Goal: Feedback & Contribution: Submit feedback/report problem

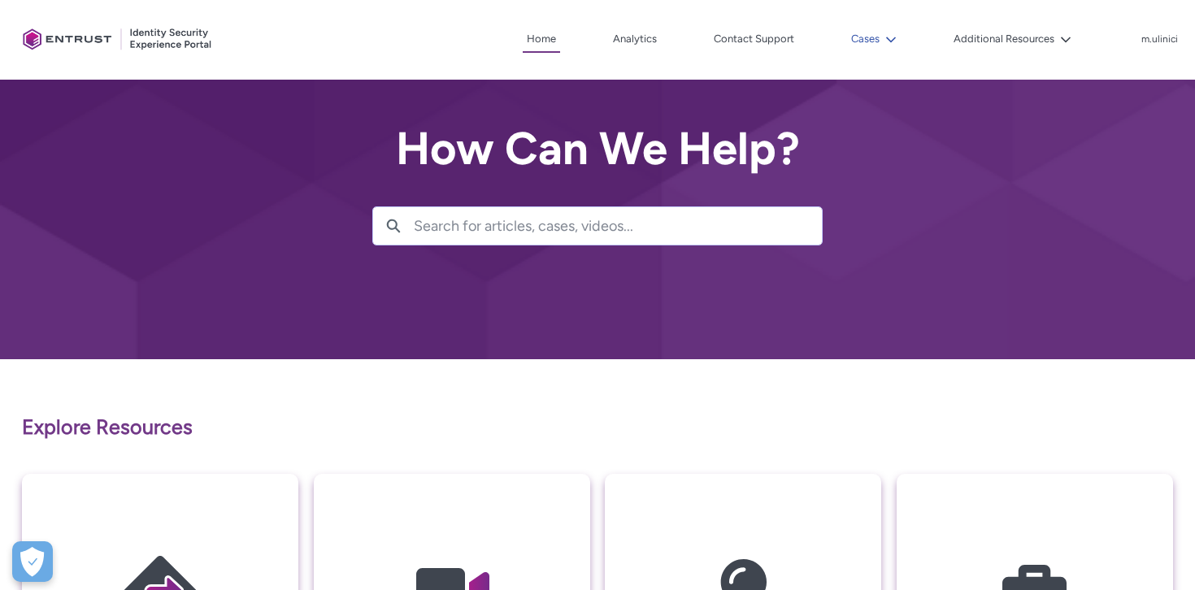
click at [867, 42] on button "Cases" at bounding box center [874, 39] width 54 height 24
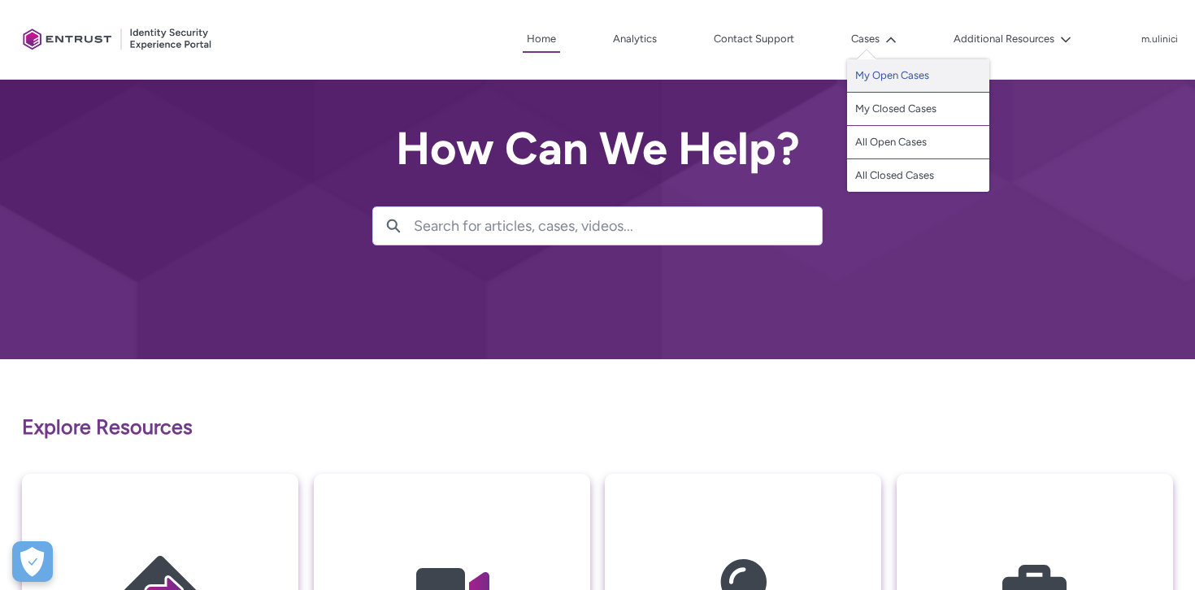
click at [894, 71] on link "My Open Cases" at bounding box center [918, 75] width 142 height 33
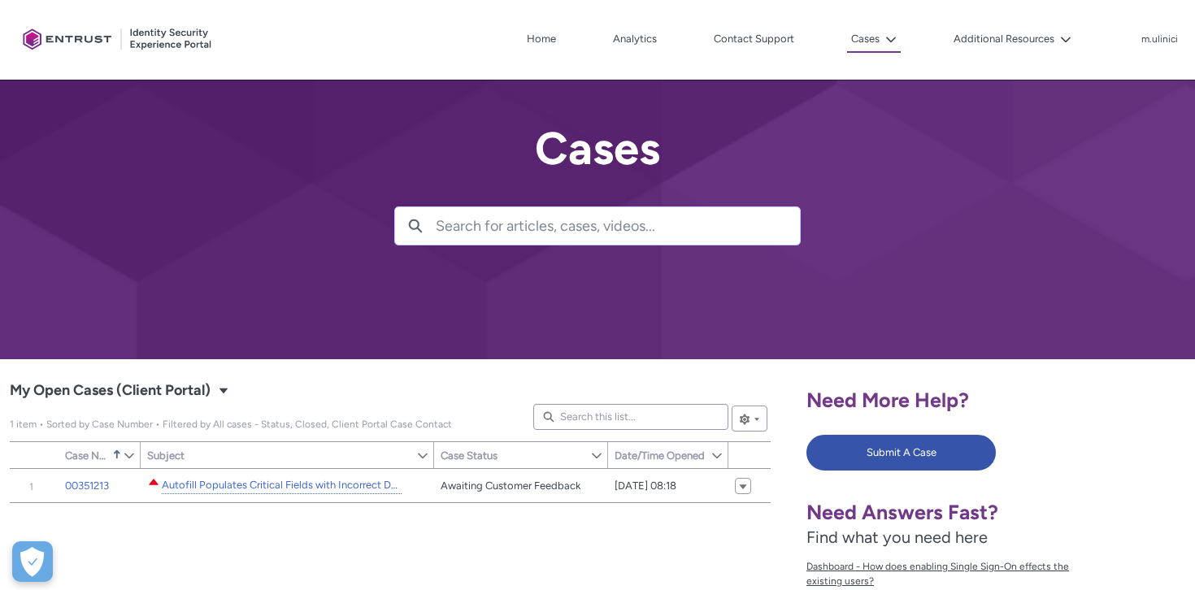
click at [890, 50] on button "Cases" at bounding box center [874, 40] width 54 height 26
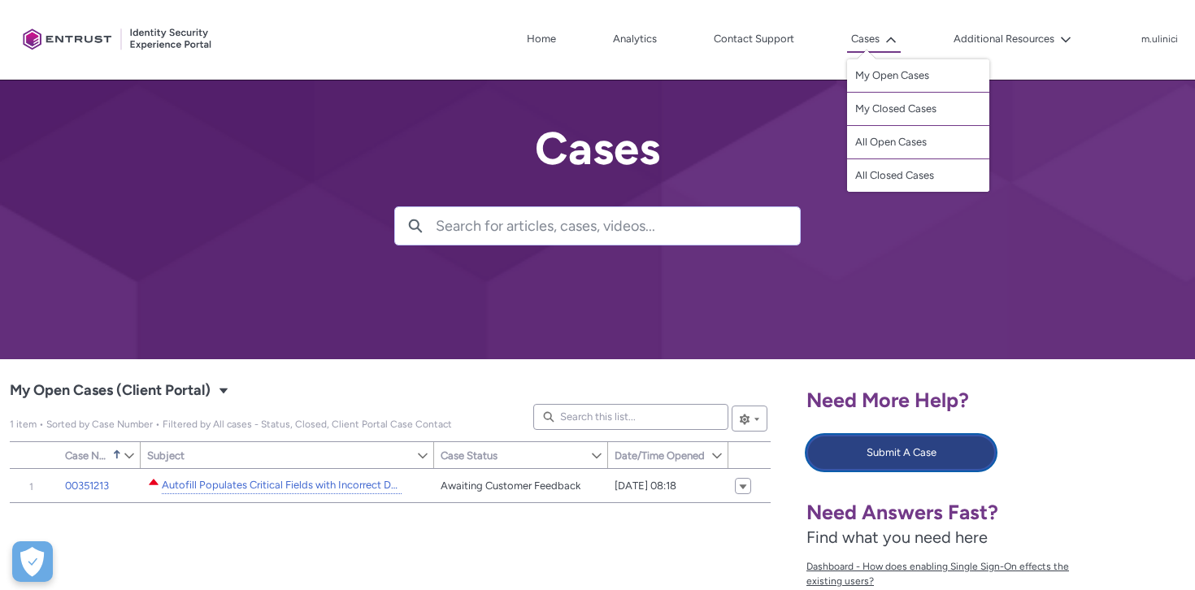
click at [869, 436] on button "Submit A Case" at bounding box center [901, 453] width 189 height 36
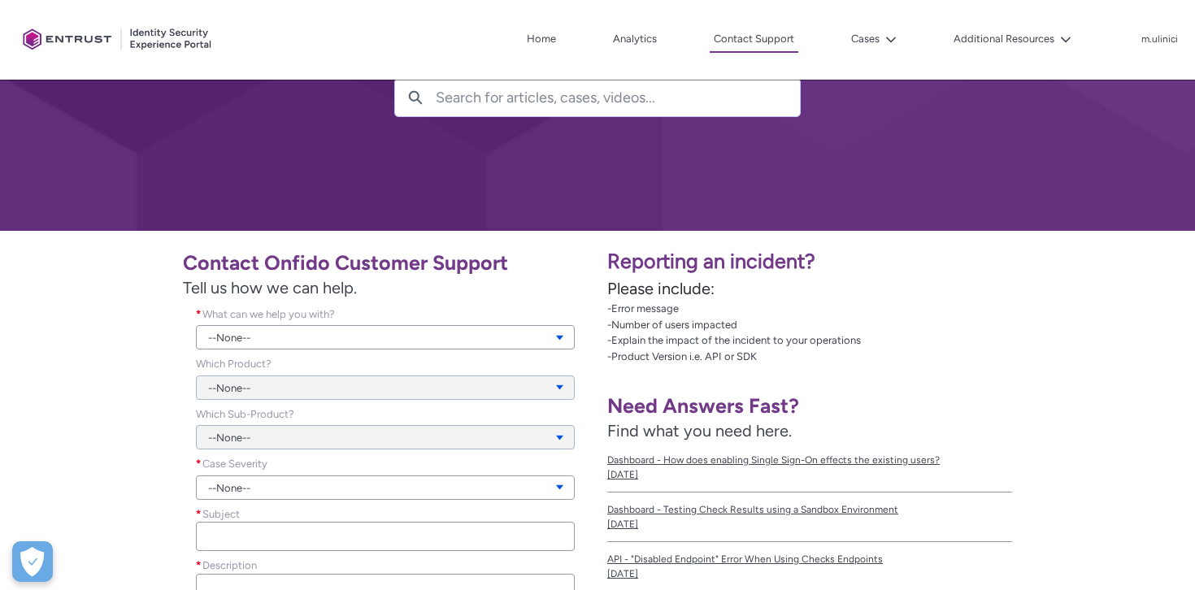
scroll to position [129, 0]
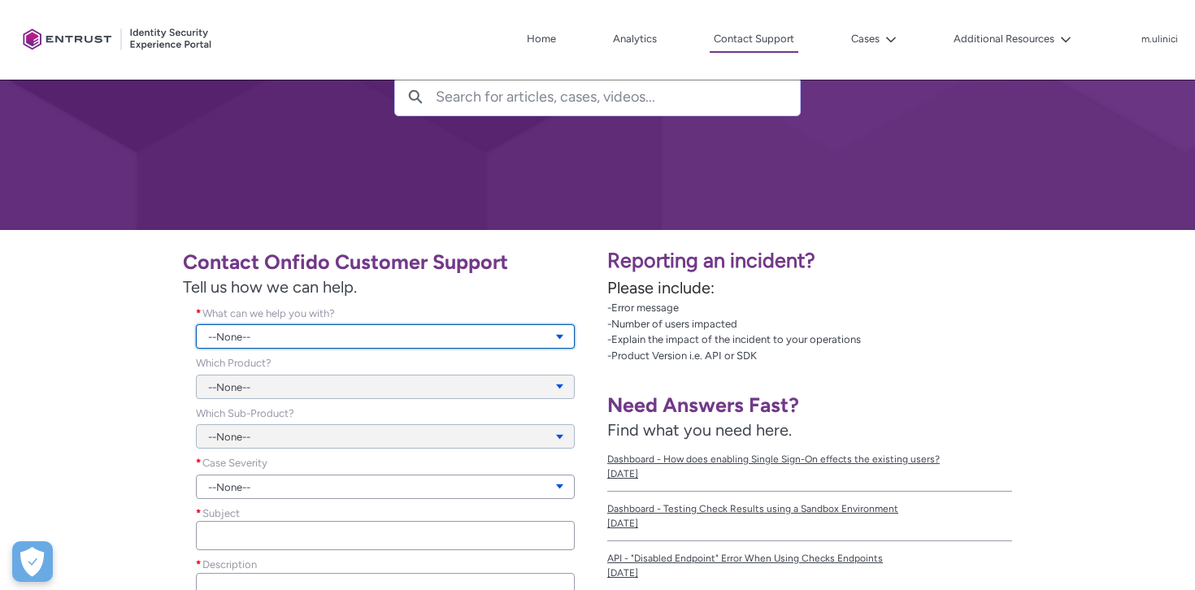
click at [410, 332] on link "--None--" at bounding box center [385, 336] width 379 height 24
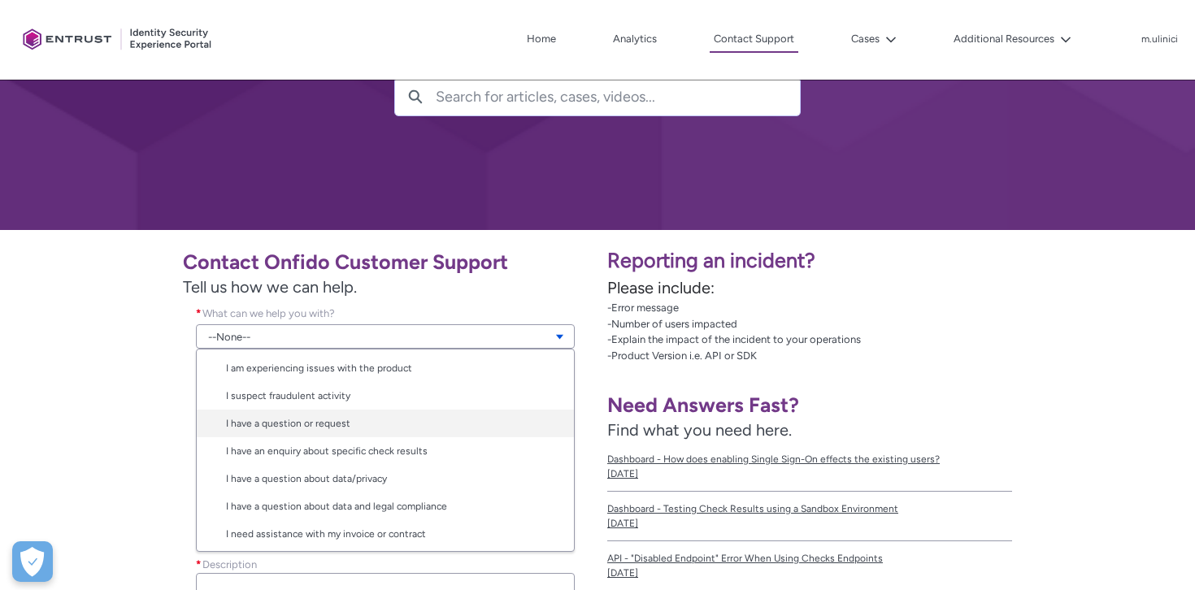
scroll to position [0, 0]
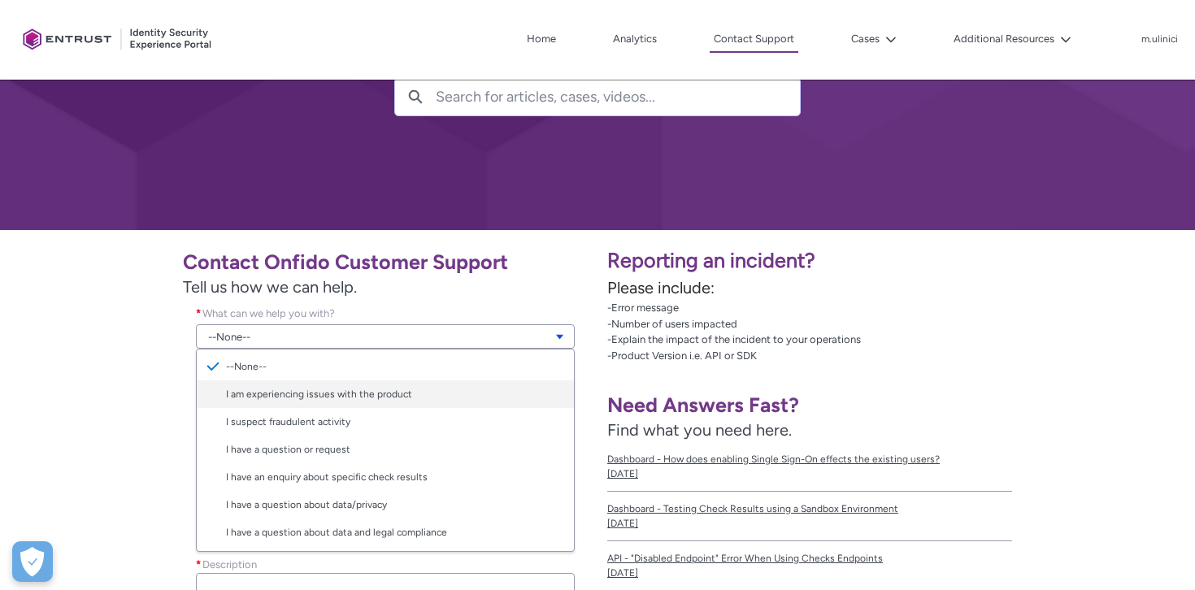
click at [419, 395] on link "I am experiencing issues with the product" at bounding box center [385, 395] width 377 height 28
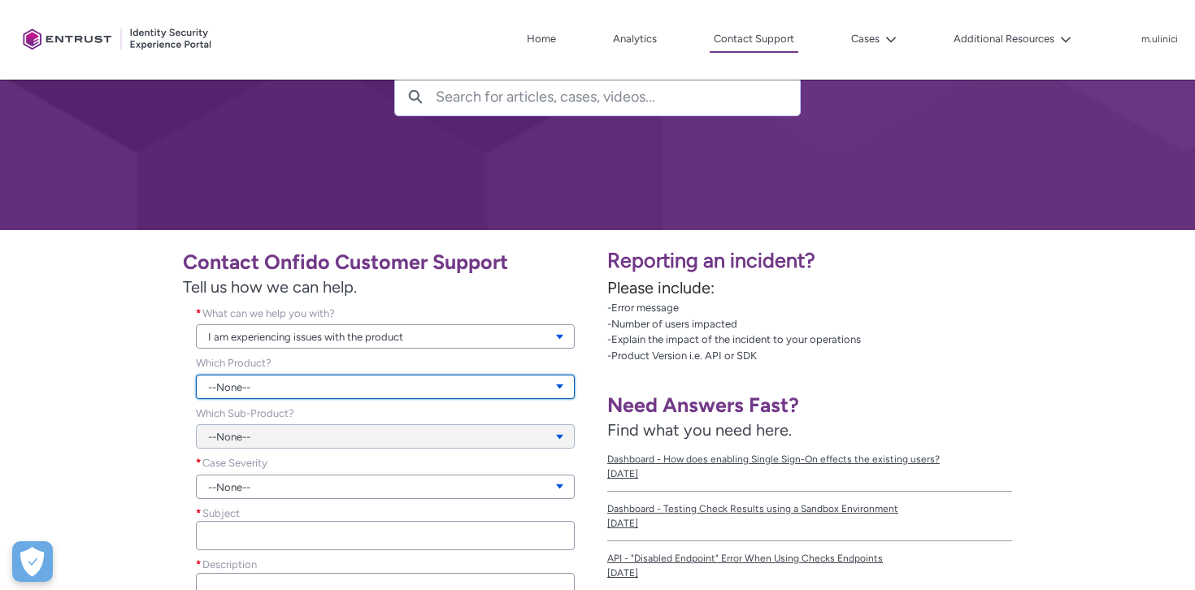
click at [402, 393] on link "--None--" at bounding box center [385, 387] width 379 height 24
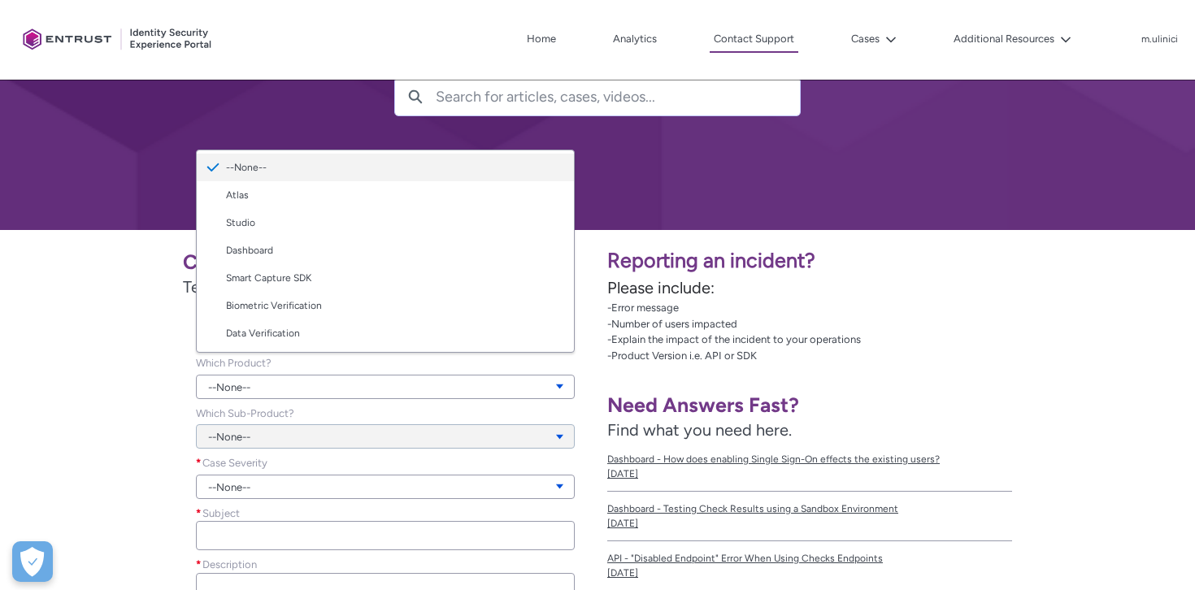
click at [428, 163] on link "--None--" at bounding box center [385, 168] width 377 height 28
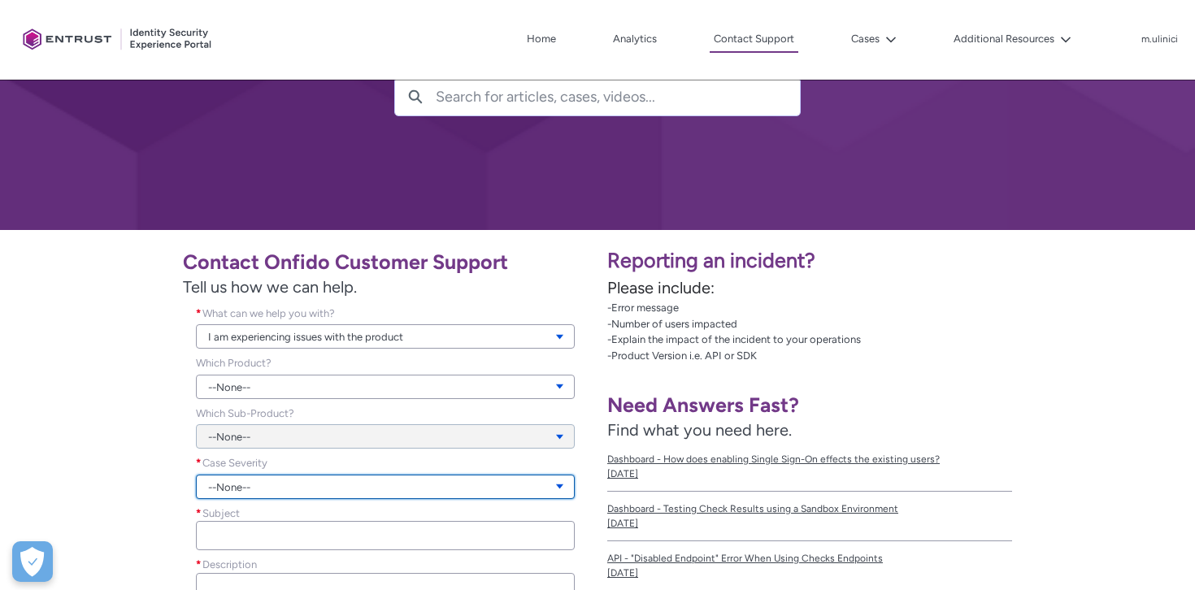
click at [320, 490] on link "--None--" at bounding box center [385, 487] width 379 height 24
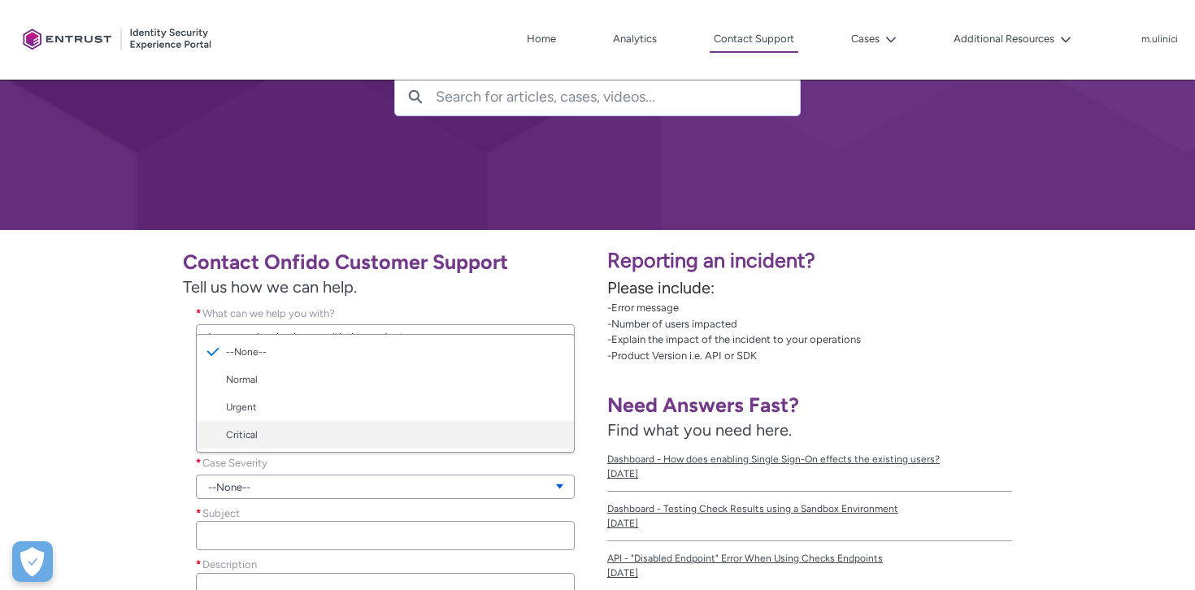
click at [335, 428] on link "Critical" at bounding box center [385, 435] width 377 height 28
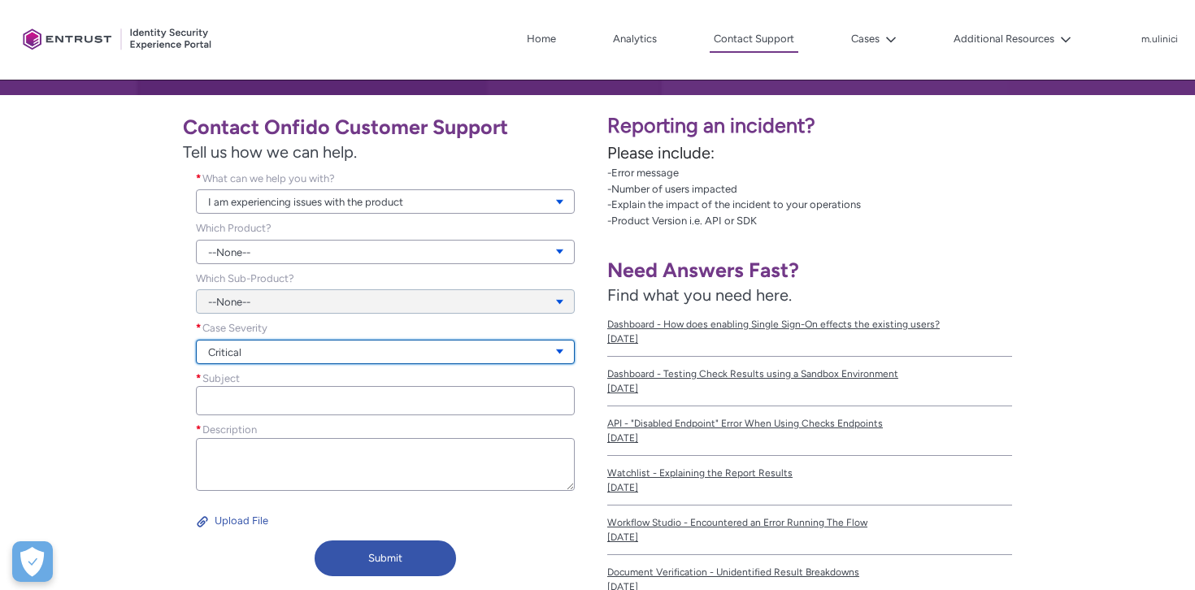
scroll to position [268, 0]
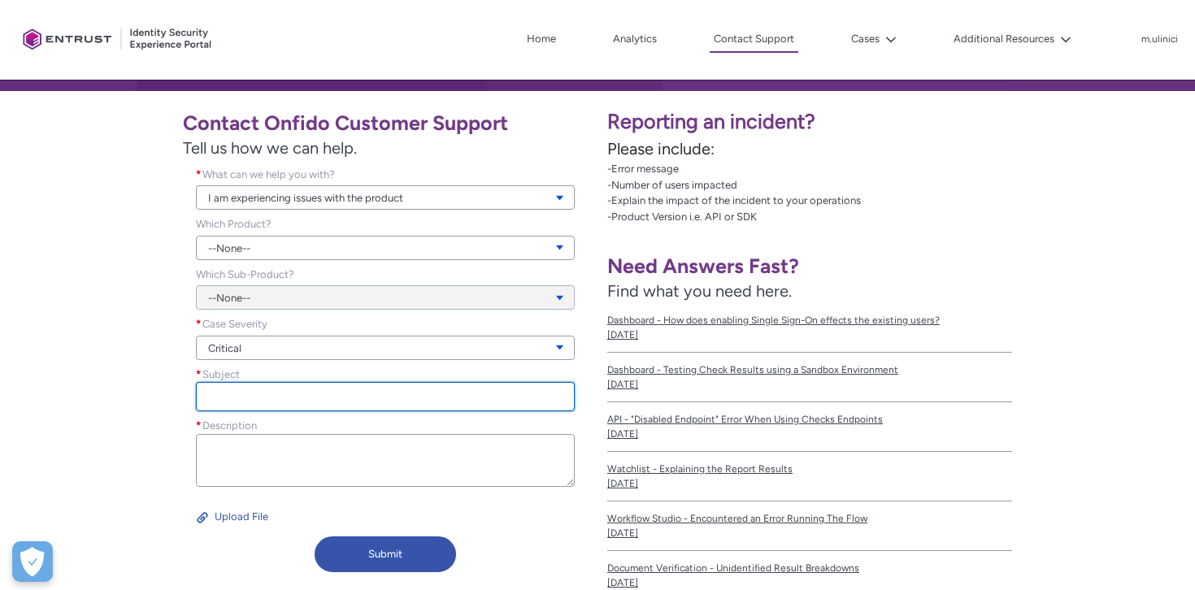
click at [355, 399] on input "Subject *" at bounding box center [385, 396] width 379 height 29
paste input "The timeline report is not downloading."
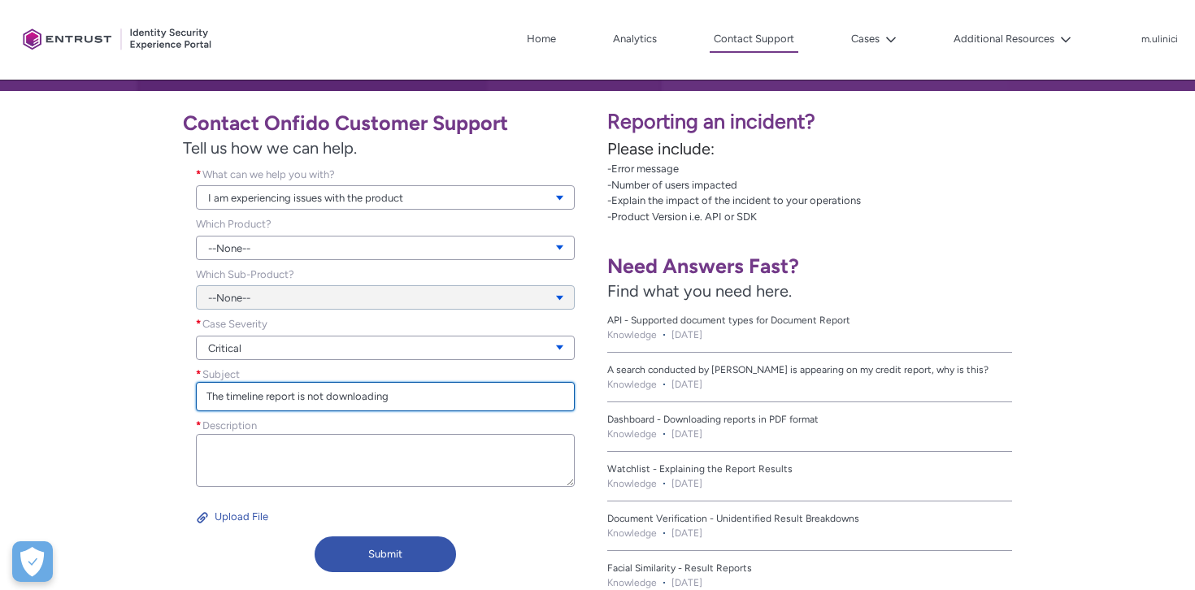
type input "The timeline report is not downloading"
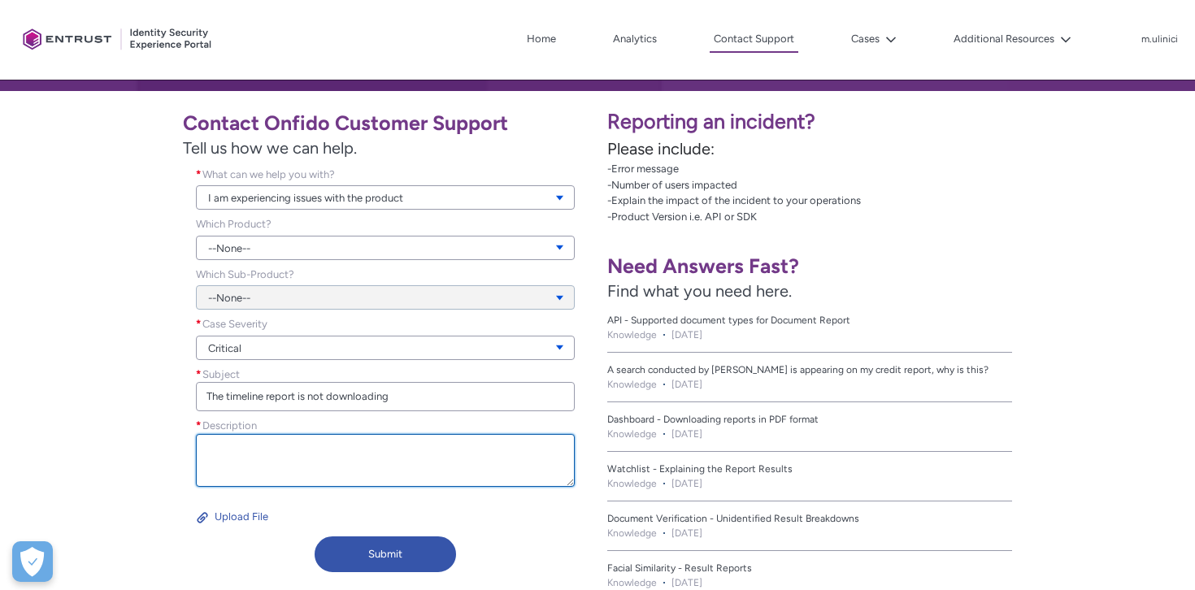
click at [380, 457] on textarea "Description *" at bounding box center [385, 460] width 379 height 53
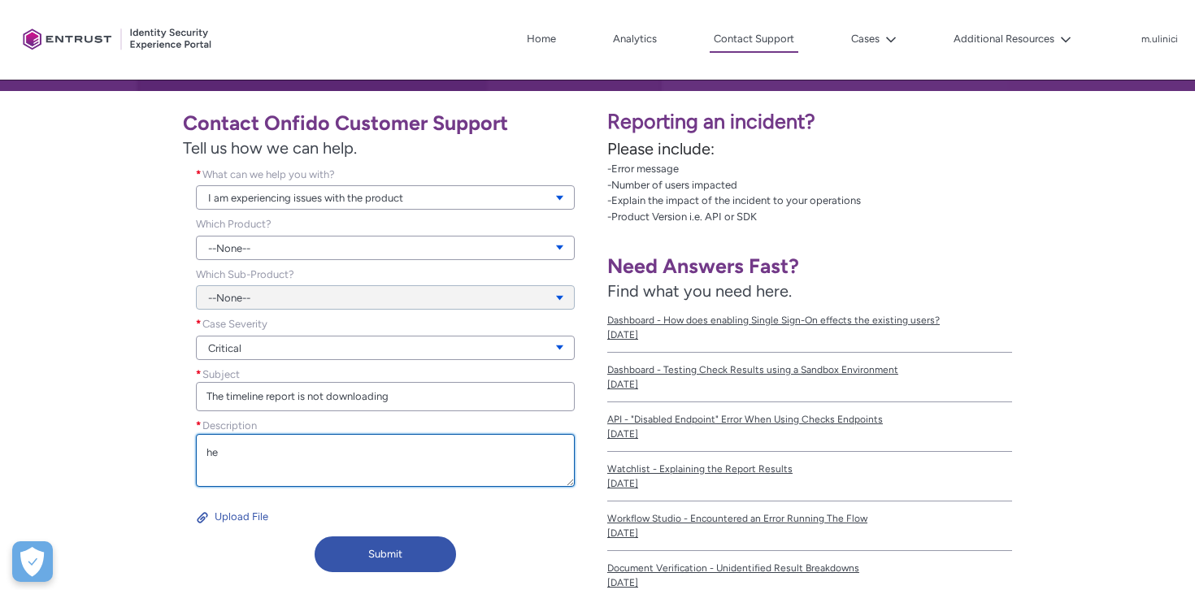
type textarea "h"
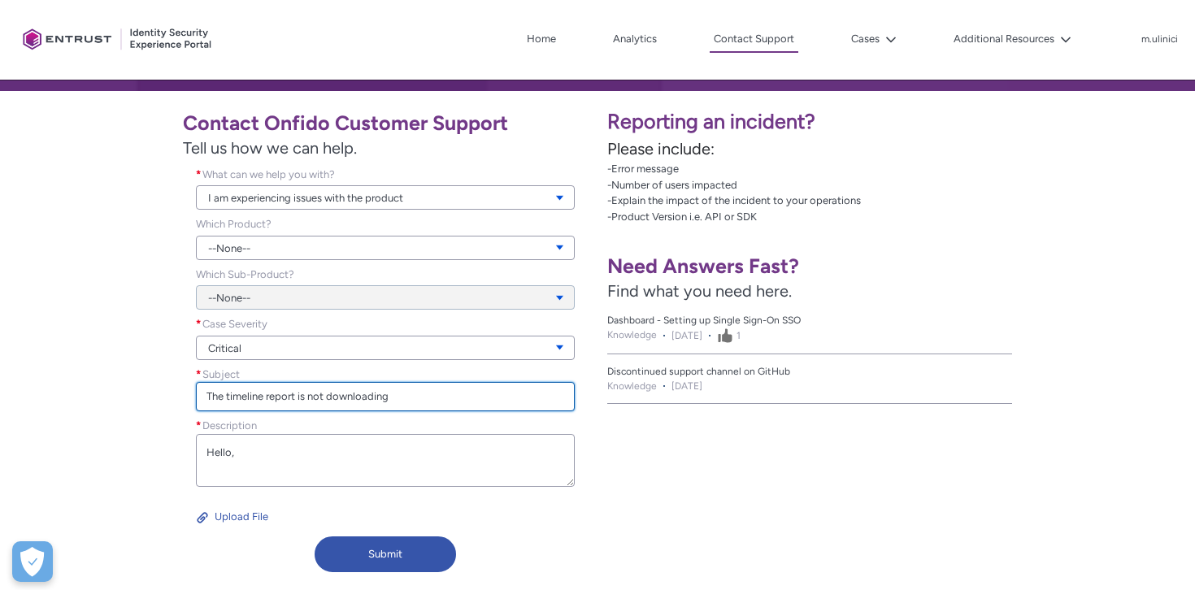
click at [417, 403] on input "The timeline report is not downloading" at bounding box center [385, 396] width 379 height 29
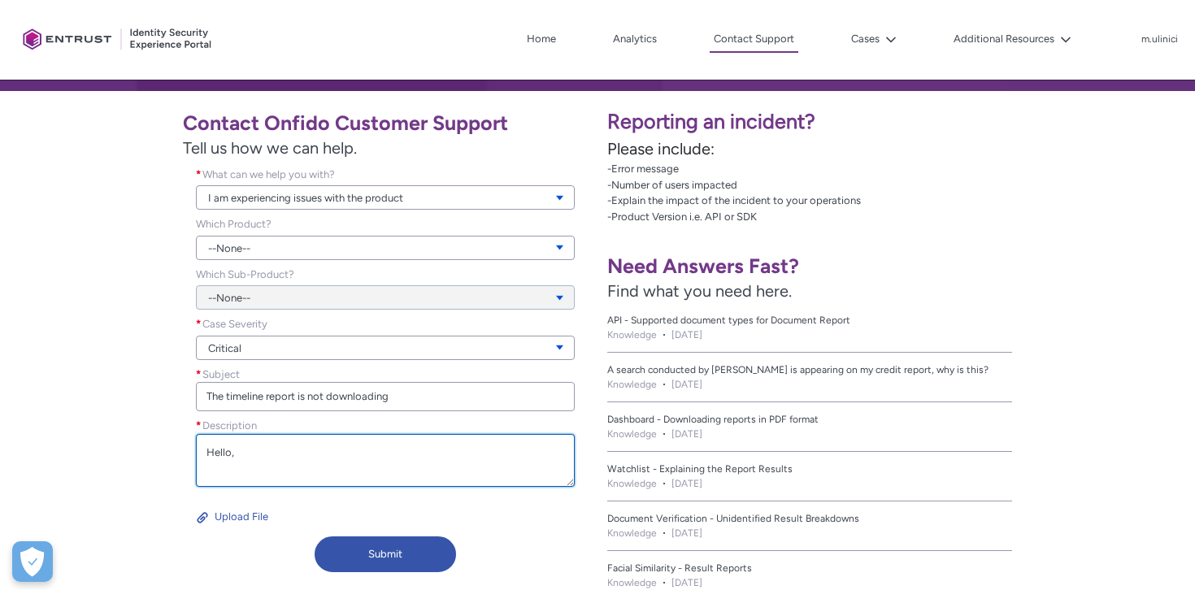
click at [305, 463] on textarea "Hello," at bounding box center [385, 460] width 379 height 53
paste textarea "The timeline report is not downloading this appears and nothing happens. After …"
click at [380, 449] on textarea "Hello, The timeline report is not downloading this appears and nothing happens.…" at bounding box center [385, 460] width 379 height 53
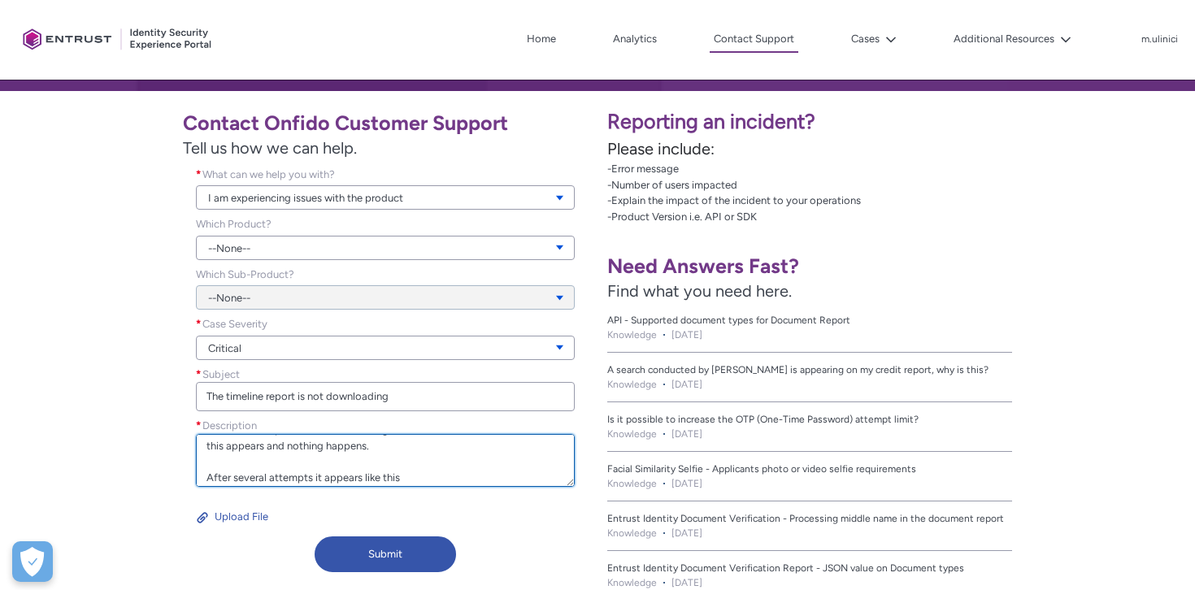
scroll to position [47, 0]
click at [410, 469] on textarea "Hello, The timeline report is not downloading this appears and nothing happens.…" at bounding box center [385, 460] width 379 height 53
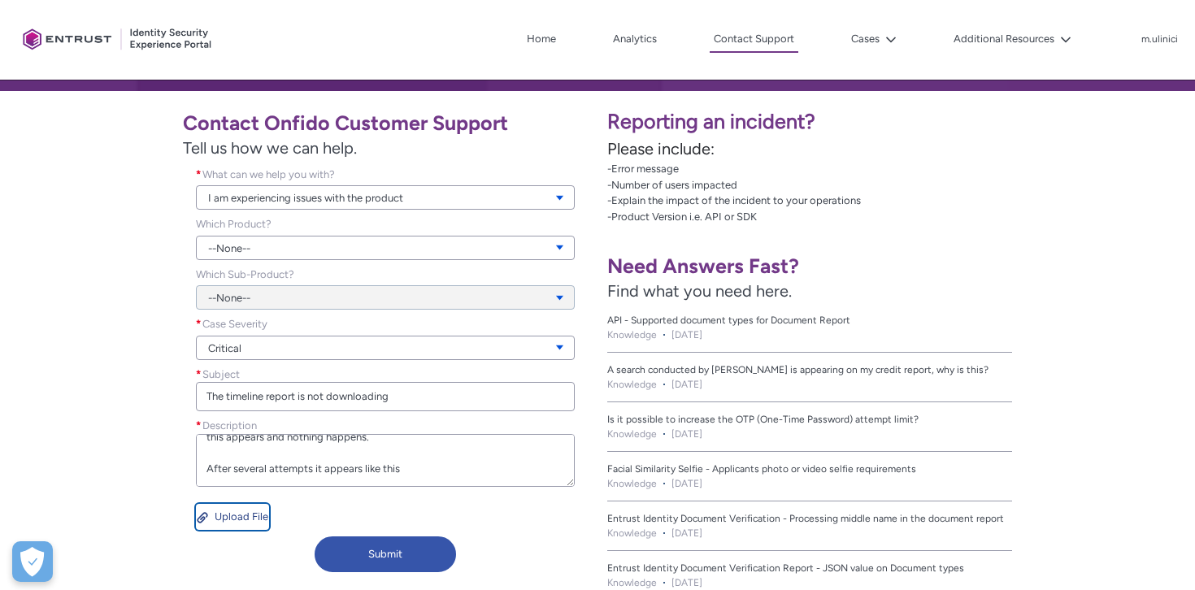
click at [239, 515] on button "Upload File" at bounding box center [232, 517] width 73 height 26
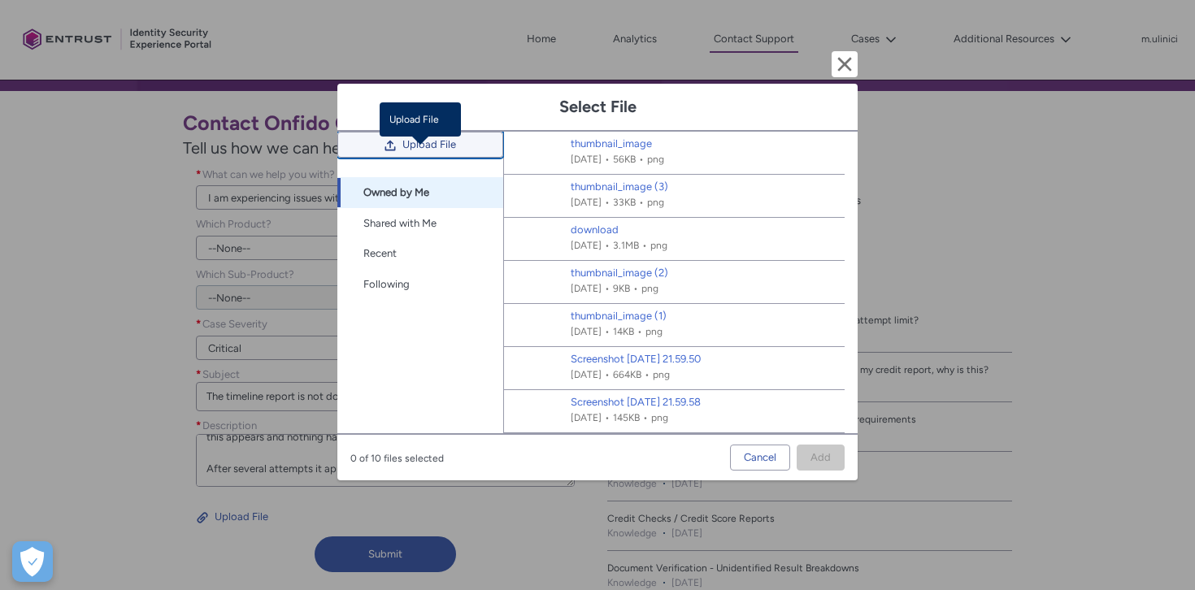
click at [447, 157] on span "Upload File" at bounding box center [430, 145] width 54 height 24
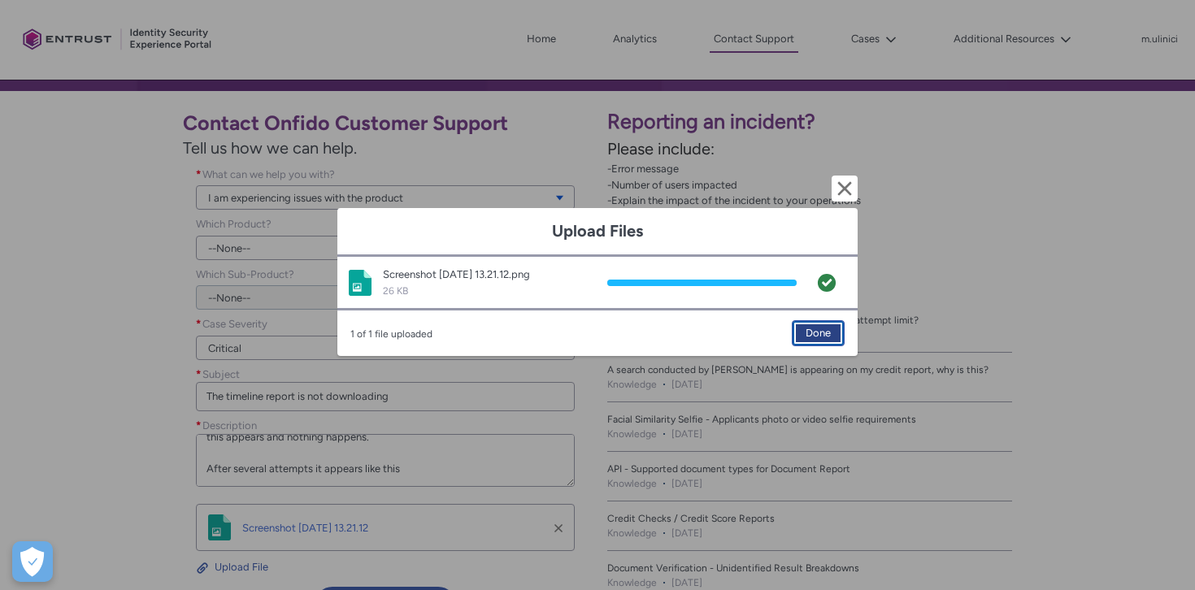
click at [803, 334] on button "Done" at bounding box center [818, 333] width 53 height 26
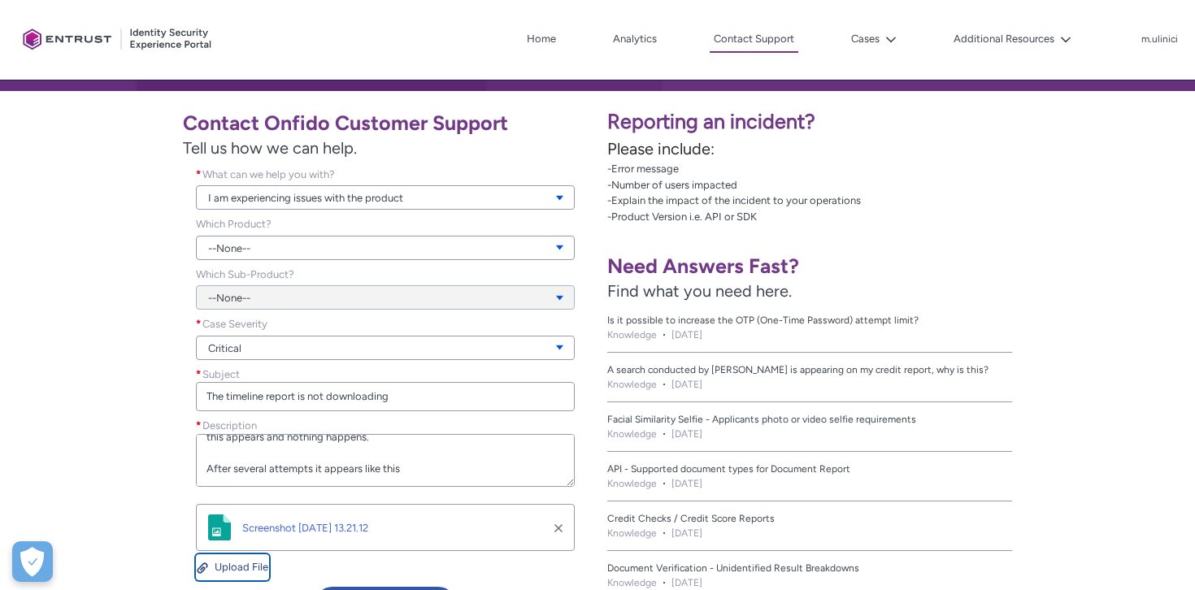
click at [226, 569] on button "Upload File" at bounding box center [232, 568] width 73 height 26
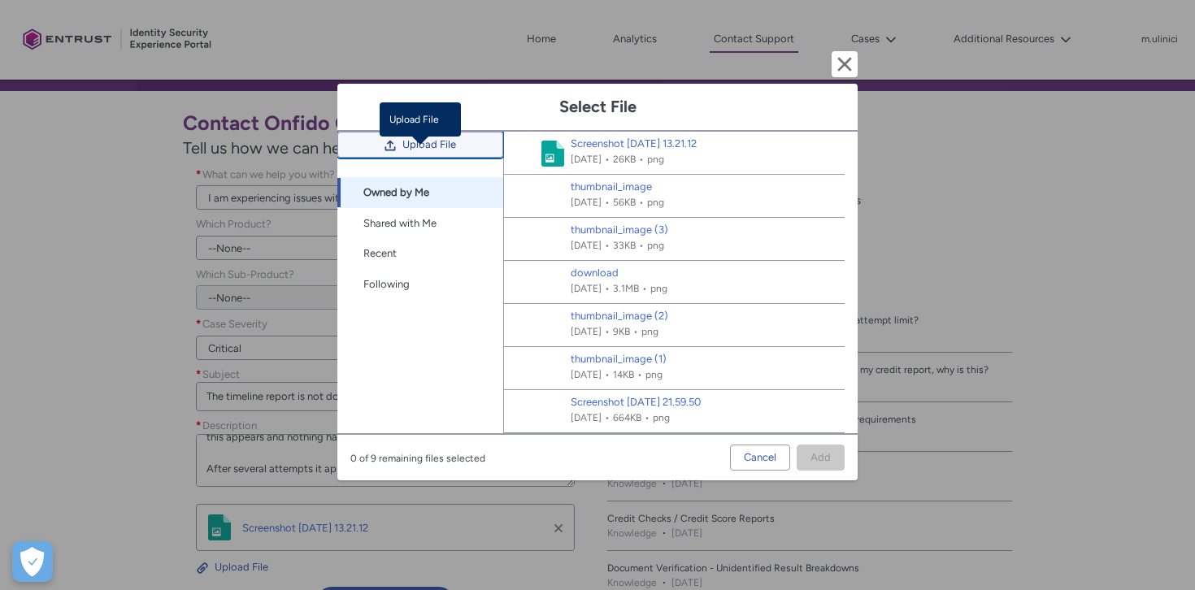
click at [423, 157] on span "Upload File" at bounding box center [430, 145] width 54 height 24
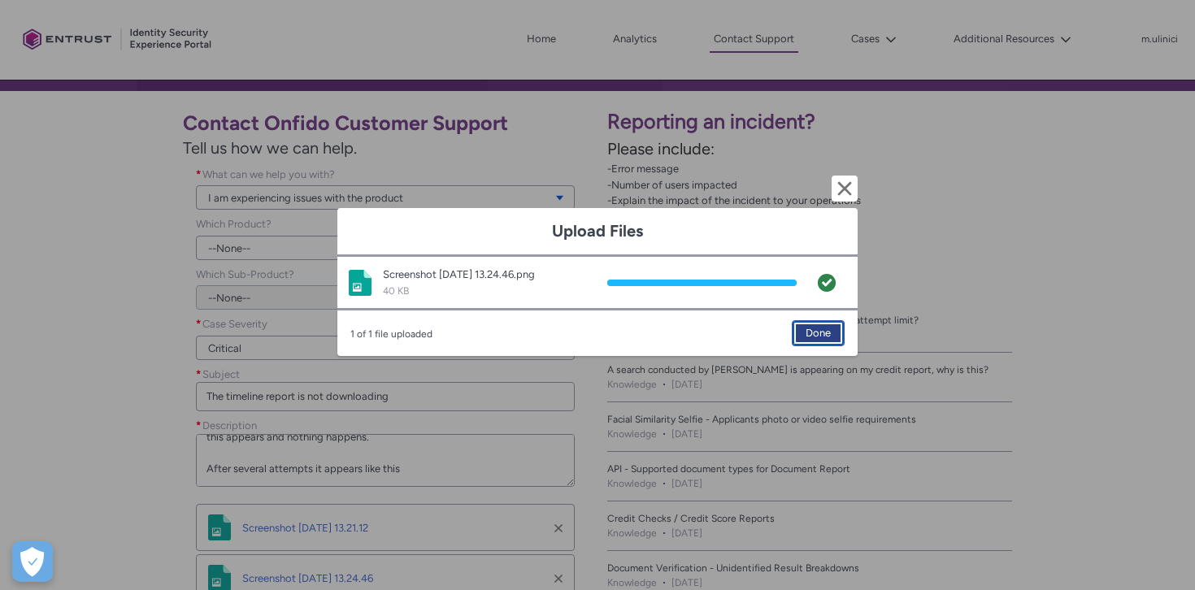
click at [824, 329] on span "Done" at bounding box center [818, 333] width 25 height 24
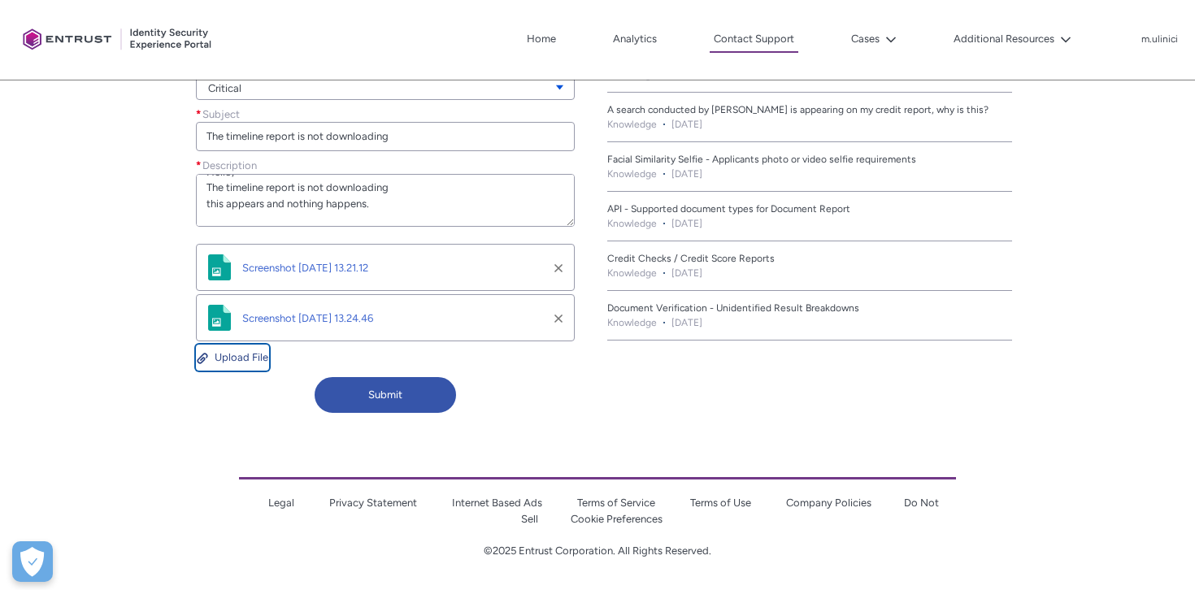
scroll to position [18, 0]
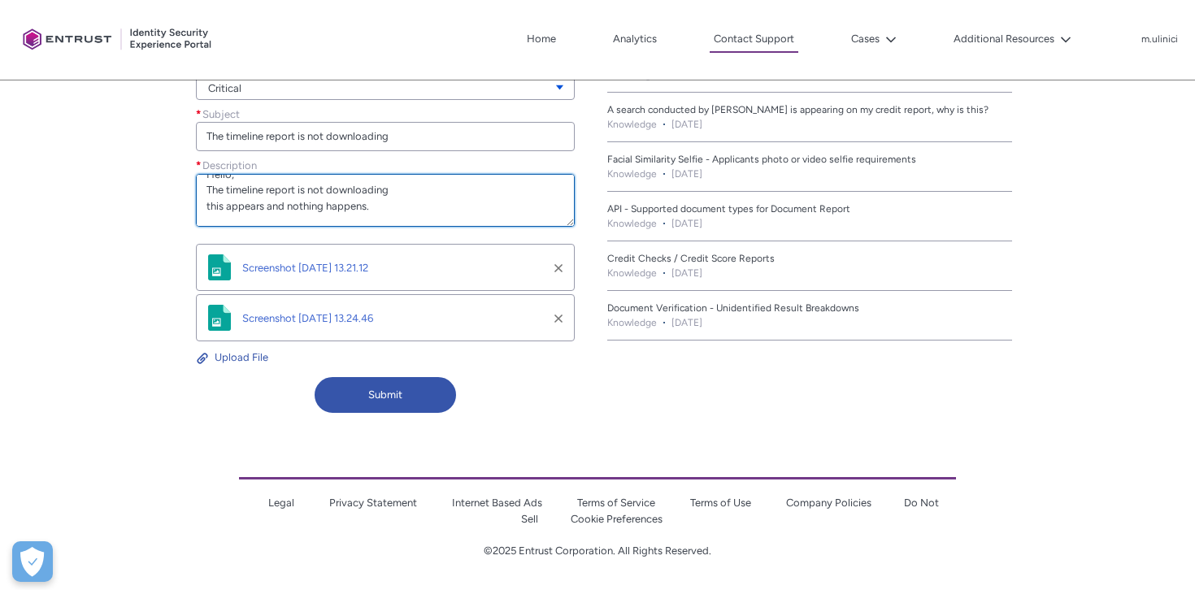
click at [202, 207] on textarea "Hello, The timeline report is not downloading this appears and nothing happens.…" at bounding box center [385, 200] width 379 height 53
click at [210, 207] on textarea "Hello, The timeline report is not downloading this appears and nothing happens.…" at bounding box center [385, 200] width 379 height 53
click at [225, 203] on textarea "Hello, The timeline report is not downloading this appears and nothing happens.…" at bounding box center [385, 200] width 379 height 53
click at [206, 206] on textarea "Hello, The timeline report is not downloading appears and nothing happens. Afte…" at bounding box center [385, 200] width 379 height 53
click at [243, 202] on textarea "Hello, The timeline report is not downloading "Your riquest"appears and nothing…" at bounding box center [385, 200] width 379 height 53
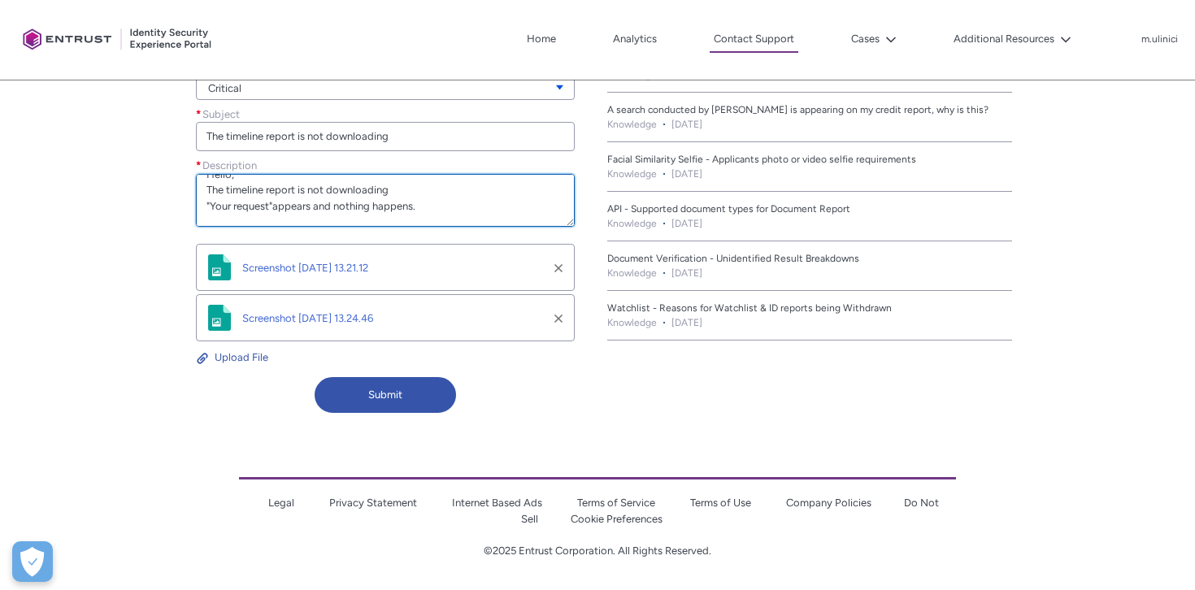
click at [270, 206] on textarea "Hello, The timeline report is not downloading "Your request"appears and nothing…" at bounding box center [385, 200] width 379 height 53
click at [327, 203] on textarea "Hello, The timeline report is not downloading "Your request is being......"appe…" at bounding box center [385, 200] width 379 height 53
drag, startPoint x: 387, startPoint y: 203, endPoint x: 373, endPoint y: 203, distance: 13.8
click at [373, 203] on textarea "Hello, The timeline report is not downloading "Your request is being......" app…" at bounding box center [385, 200] width 379 height 53
click at [477, 210] on textarea "Hello, The timeline report is not downloading "Your request is being......" app…" at bounding box center [385, 200] width 379 height 53
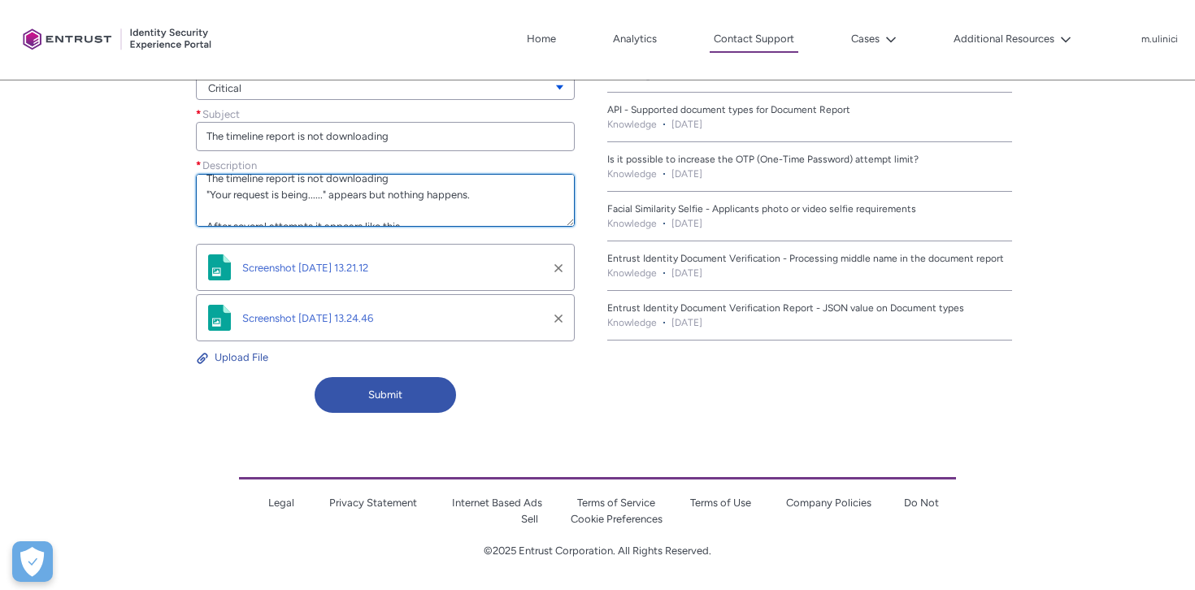
scroll to position [47, 0]
click at [426, 208] on textarea "Hello, The timeline report is not downloading "Your request is being......" app…" at bounding box center [385, 200] width 379 height 53
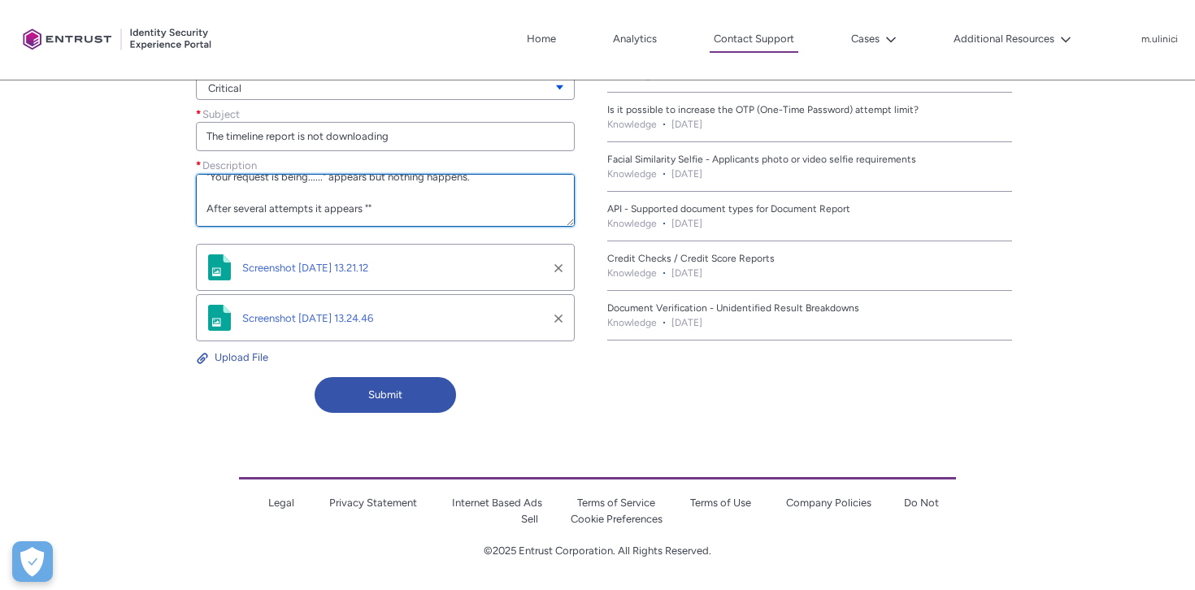
click at [366, 209] on textarea "Hello, The timeline report is not downloading "Your request is being......" app…" at bounding box center [385, 200] width 379 height 53
click at [411, 207] on textarea "Hello, The timeline report is not downloading "Your request is being......" app…" at bounding box center [385, 200] width 379 height 53
click at [441, 206] on textarea "Hello, The timeline report is not downloading "Your request is being......" app…" at bounding box center [385, 200] width 379 height 53
click at [534, 208] on textarea "Hello, The timeline report is not downloading "Your request is being......" app…" at bounding box center [385, 200] width 379 height 53
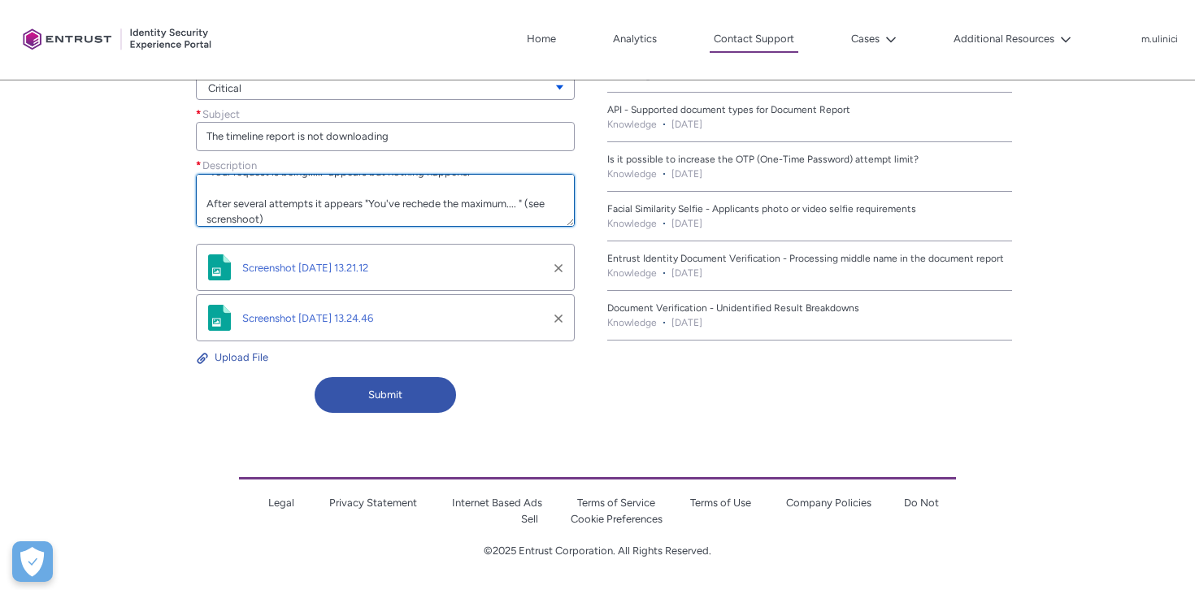
drag, startPoint x: 524, startPoint y: 202, endPoint x: 537, endPoint y: 213, distance: 16.1
click at [537, 213] on textarea "Hello, The timeline report is not downloading "Your request is being......" app…" at bounding box center [385, 200] width 379 height 53
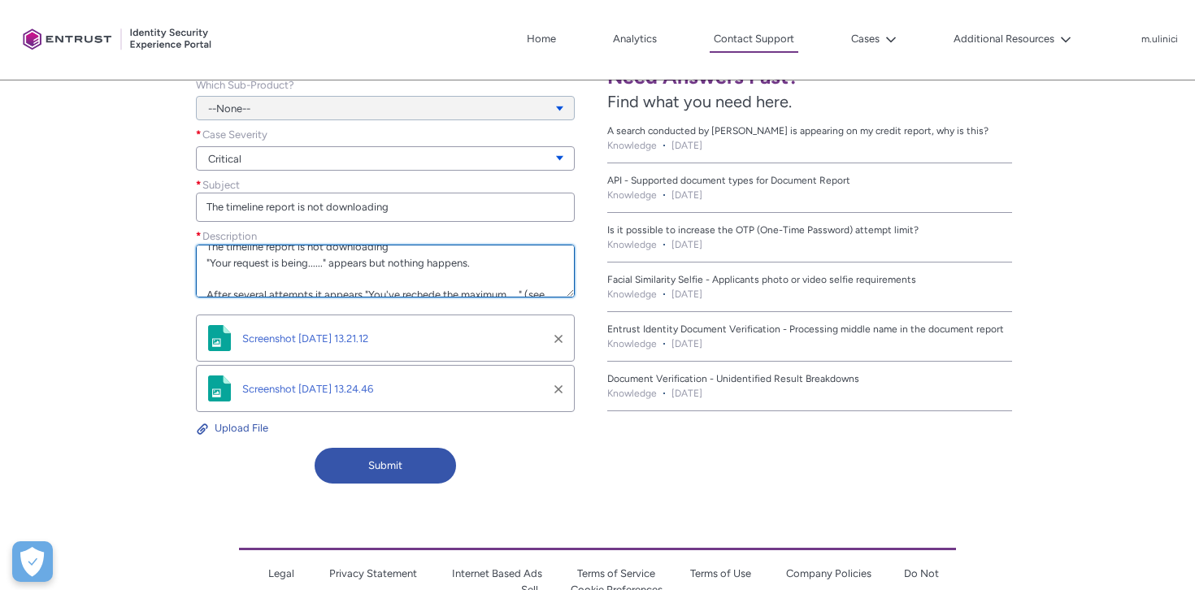
scroll to position [30, 0]
click at [328, 267] on textarea "Hello, The timeline report is not downloading "Your request is being......" app…" at bounding box center [385, 271] width 379 height 53
paste textarea "(see screnshoot)"
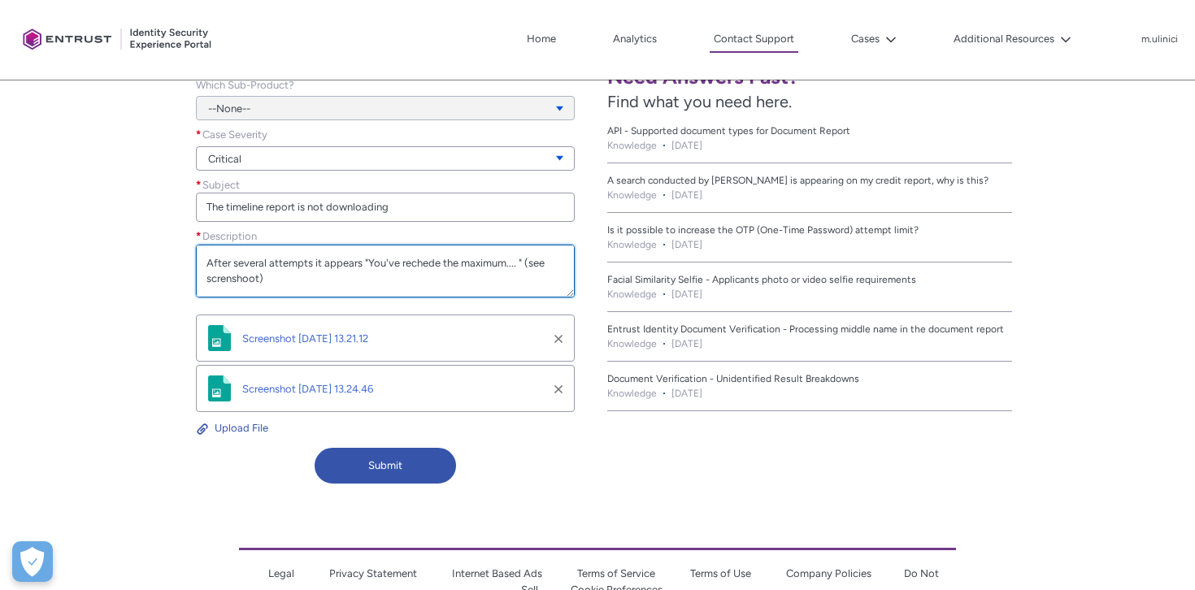
click at [311, 279] on textarea "Hello, The timeline report is not downloading "Your request is being......" (se…" at bounding box center [385, 271] width 379 height 53
paste textarea "Why is this happening?"
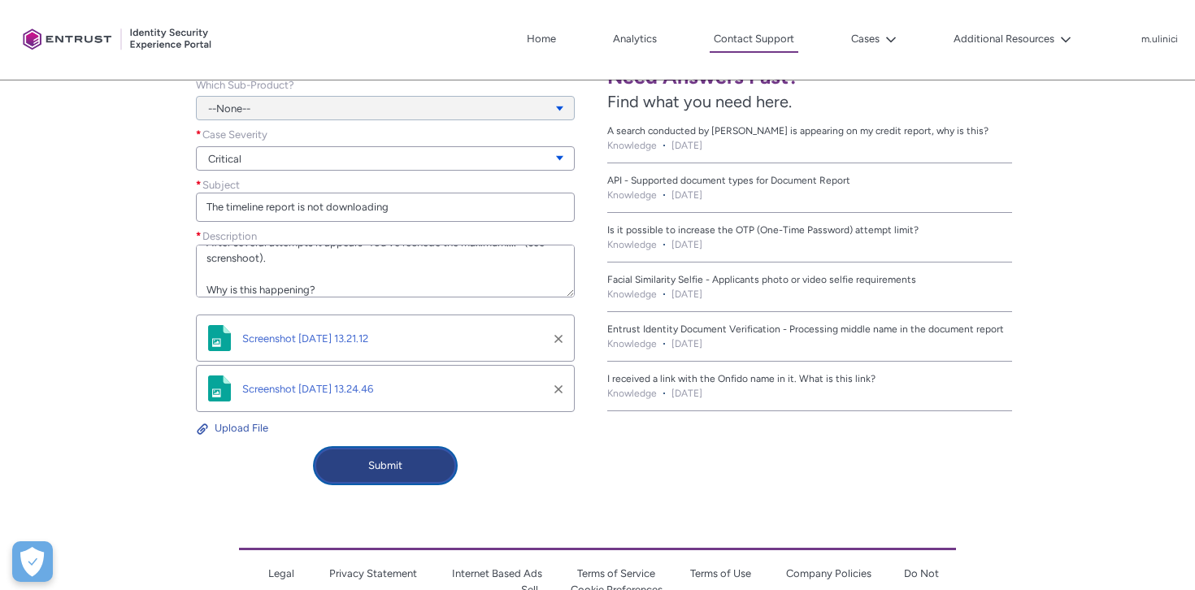
type textarea "Hello, The timeline report is not downloading "Your request is being......" (se…"
click at [381, 459] on button "Submit" at bounding box center [385, 466] width 141 height 36
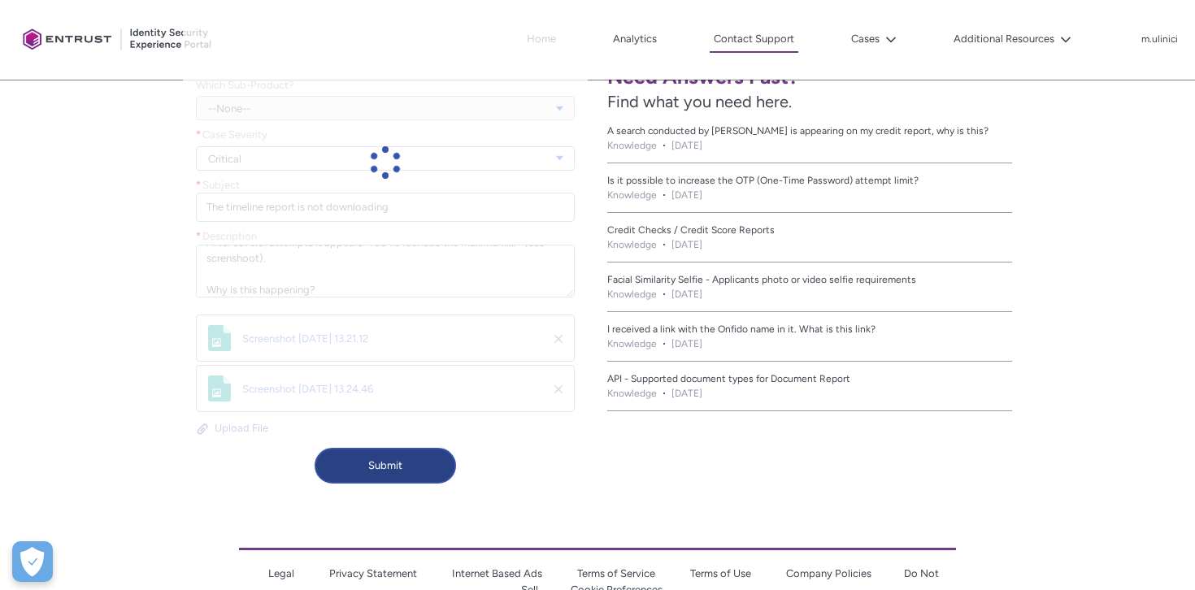
scroll to position [450, 0]
